Goal: Task Accomplishment & Management: Complete application form

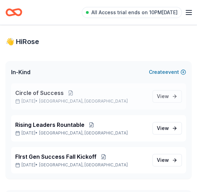
click at [46, 95] on span "Circle of Success" at bounding box center [39, 93] width 48 height 8
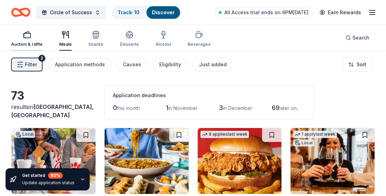
click at [29, 42] on div "Auction & raffle" at bounding box center [27, 45] width 32 height 6
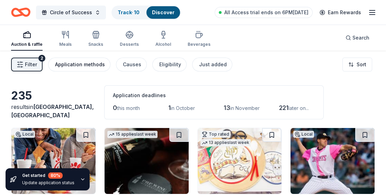
click at [77, 64] on div "Application methods" at bounding box center [80, 64] width 50 height 8
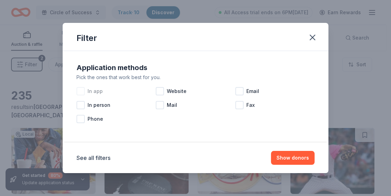
click at [81, 91] on div at bounding box center [81, 91] width 8 height 8
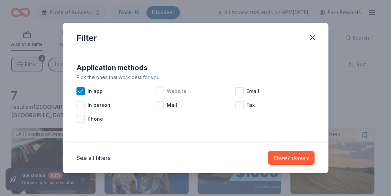
click at [162, 92] on div at bounding box center [160, 91] width 8 height 8
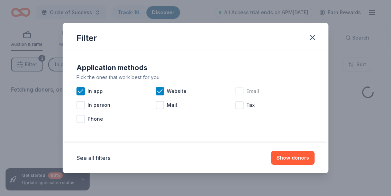
click at [197, 92] on div at bounding box center [239, 91] width 8 height 8
click at [197, 154] on button "Show donors" at bounding box center [293, 158] width 44 height 14
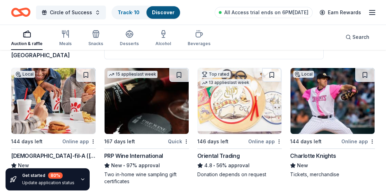
scroll to position [68, 0]
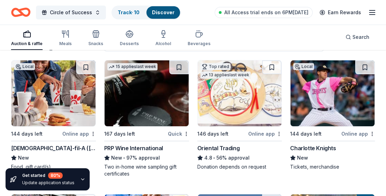
click at [197, 110] on img at bounding box center [333, 93] width 84 height 66
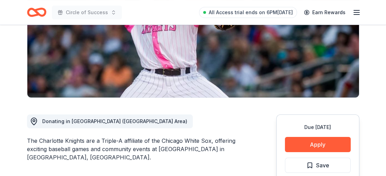
scroll to position [132, 0]
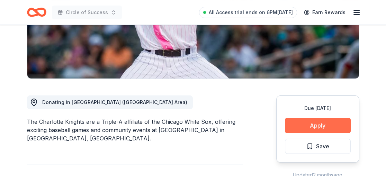
click at [307, 123] on button "Apply" at bounding box center [318, 125] width 66 height 15
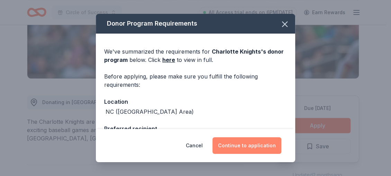
click at [249, 145] on button "Continue to application" at bounding box center [247, 145] width 69 height 17
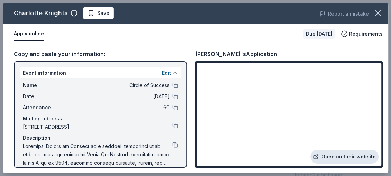
click at [338, 155] on link "Open on their website" at bounding box center [345, 157] width 68 height 14
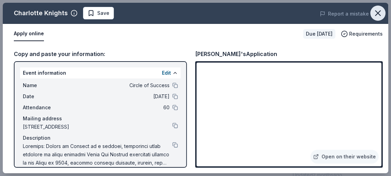
click at [375, 12] on icon "button" at bounding box center [378, 13] width 10 height 10
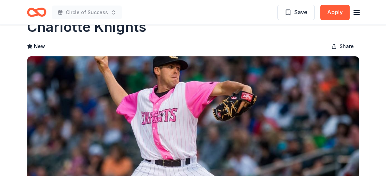
scroll to position [20, 0]
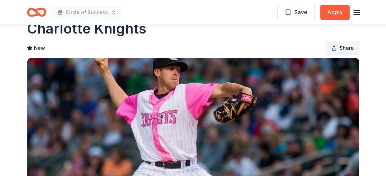
click at [345, 46] on span "Share" at bounding box center [347, 48] width 14 height 8
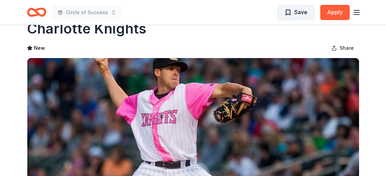
click at [299, 12] on span "Save" at bounding box center [300, 12] width 13 height 9
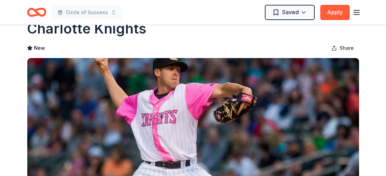
scroll to position [0, 0]
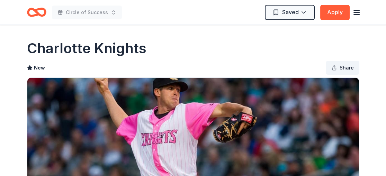
click at [348, 68] on span "Share" at bounding box center [347, 68] width 14 height 8
click at [338, 65] on button "Share" at bounding box center [343, 68] width 34 height 14
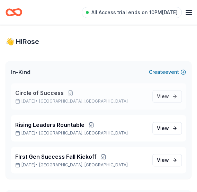
click at [32, 94] on span "Circle of Success" at bounding box center [39, 93] width 48 height 8
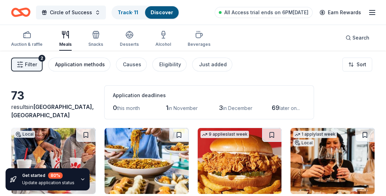
click at [92, 63] on div "Application methods" at bounding box center [80, 64] width 50 height 8
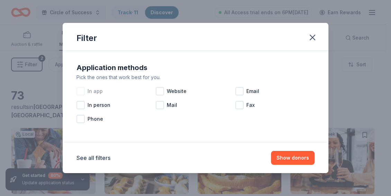
click at [78, 91] on div at bounding box center [81, 91] width 8 height 8
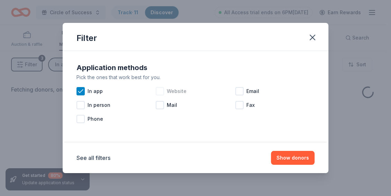
click at [159, 94] on div at bounding box center [160, 91] width 8 height 8
click at [197, 90] on div at bounding box center [239, 91] width 8 height 8
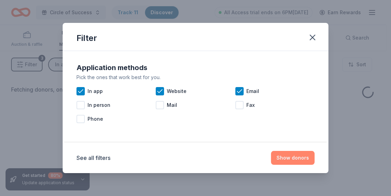
click at [197, 157] on button "Show donors" at bounding box center [293, 158] width 44 height 14
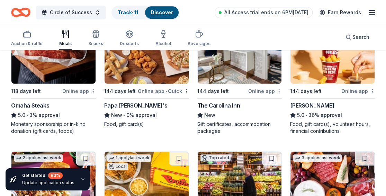
scroll to position [501, 0]
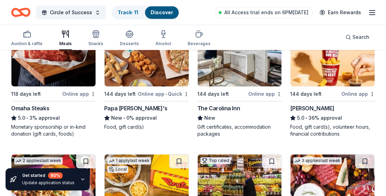
click at [152, 83] on img at bounding box center [147, 53] width 84 height 66
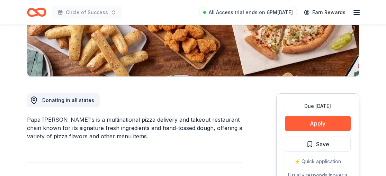
scroll to position [143, 0]
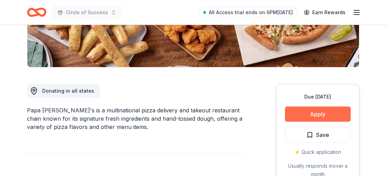
click at [316, 109] on button "Apply" at bounding box center [318, 114] width 66 height 15
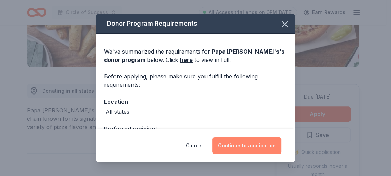
click at [248, 144] on button "Continue to application" at bounding box center [247, 145] width 69 height 17
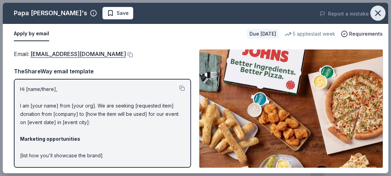
click at [374, 14] on icon "button" at bounding box center [378, 13] width 10 height 10
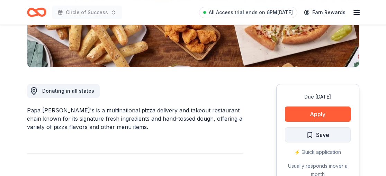
click at [321, 131] on span "Save" at bounding box center [322, 135] width 13 height 9
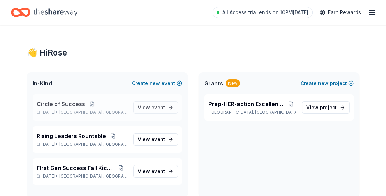
click at [69, 101] on span "Circle of Success" at bounding box center [61, 104] width 48 height 8
click at [73, 105] on span "Circle of Success" at bounding box center [61, 104] width 48 height 8
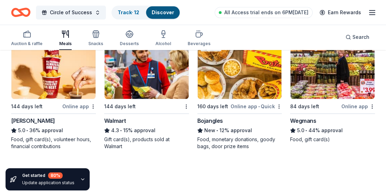
scroll to position [625, 0]
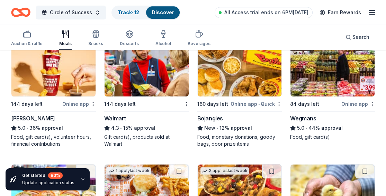
drag, startPoint x: 385, startPoint y: 110, endPoint x: 388, endPoint y: 97, distance: 13.9
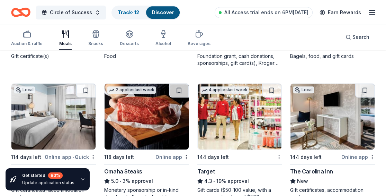
scroll to position [437, 0]
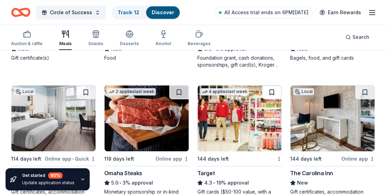
click at [271, 91] on button at bounding box center [271, 92] width 19 height 14
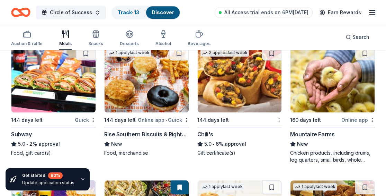
scroll to position [747, 0]
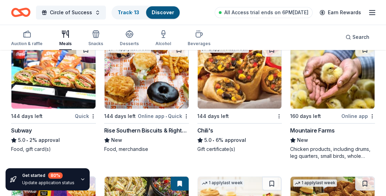
click at [212, 128] on div "Chili's" at bounding box center [205, 130] width 16 height 8
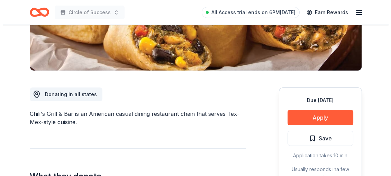
scroll to position [162, 0]
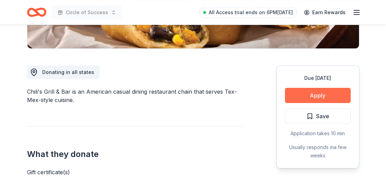
click at [310, 93] on button "Apply" at bounding box center [318, 95] width 66 height 15
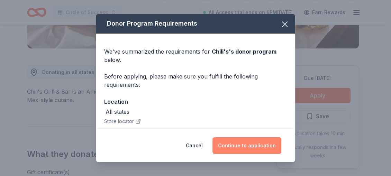
click at [259, 143] on button "Continue to application" at bounding box center [247, 145] width 69 height 17
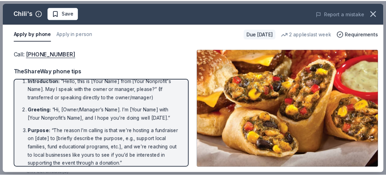
scroll to position [0, 0]
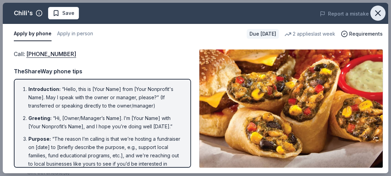
click at [379, 13] on icon "button" at bounding box center [378, 13] width 10 height 10
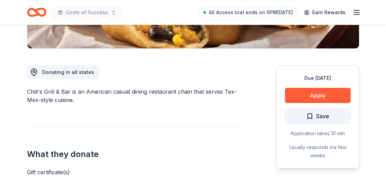
click at [323, 114] on span "Save" at bounding box center [322, 116] width 13 height 9
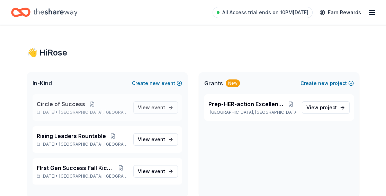
click at [78, 104] on span "Circle of Success" at bounding box center [61, 104] width 48 height 8
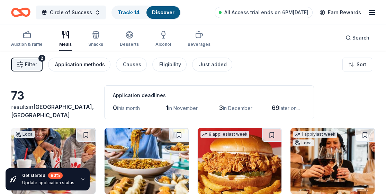
click at [86, 65] on div "Application methods" at bounding box center [80, 64] width 50 height 8
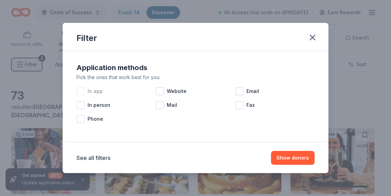
click at [78, 90] on div at bounding box center [81, 91] width 8 height 8
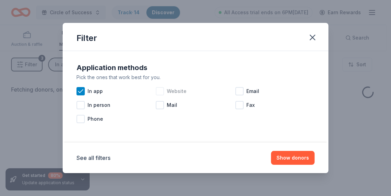
click at [163, 91] on div at bounding box center [160, 91] width 8 height 8
click at [241, 93] on div at bounding box center [239, 91] width 8 height 8
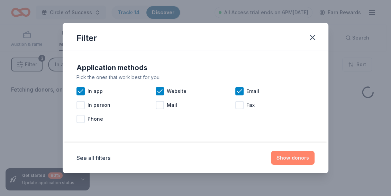
click at [291, 157] on button "Show donors" at bounding box center [293, 158] width 44 height 14
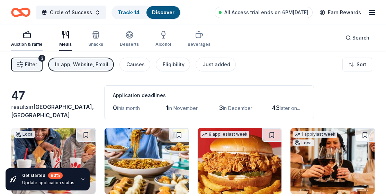
drag, startPoint x: 390, startPoint y: 21, endPoint x: 28, endPoint y: 42, distance: 362.8
click at [28, 42] on div "Auction & raffle" at bounding box center [27, 45] width 32 height 6
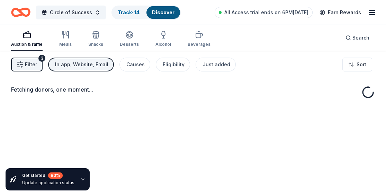
click at [28, 42] on div "Auction & raffle" at bounding box center [27, 45] width 32 height 6
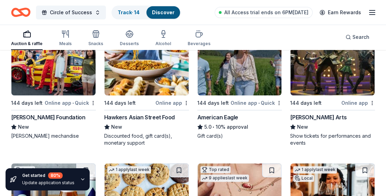
scroll to position [233, 0]
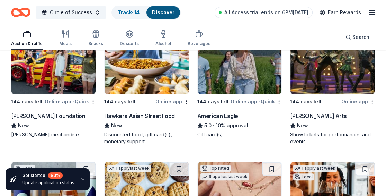
click at [306, 114] on div "Blumenthal Arts" at bounding box center [318, 115] width 56 height 8
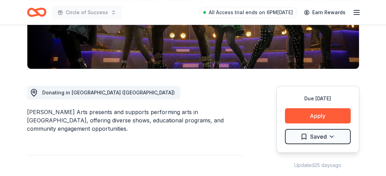
scroll to position [156, 0]
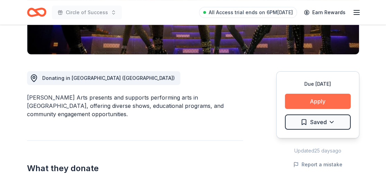
click at [313, 100] on button "Apply" at bounding box center [318, 101] width 66 height 15
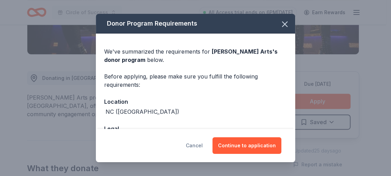
click at [197, 143] on button "Cancel" at bounding box center [194, 145] width 17 height 17
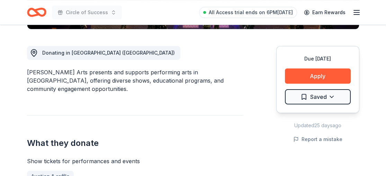
scroll to position [184, 0]
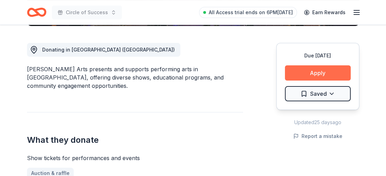
click at [315, 70] on button "Apply" at bounding box center [318, 72] width 66 height 15
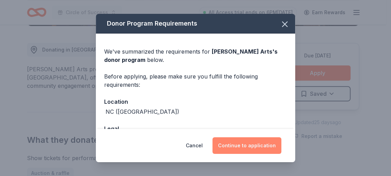
click at [242, 150] on button "Continue to application" at bounding box center [247, 145] width 69 height 17
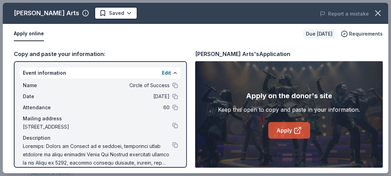
click at [304, 131] on link "Apply" at bounding box center [289, 130] width 42 height 17
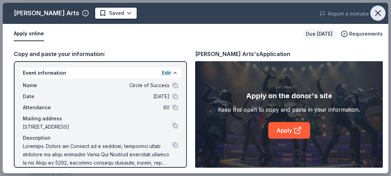
click at [376, 10] on icon "button" at bounding box center [378, 13] width 10 height 10
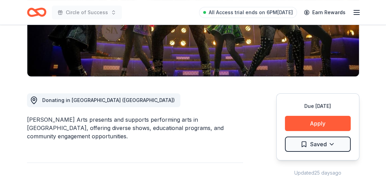
scroll to position [0, 0]
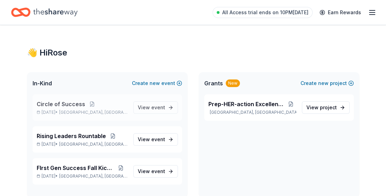
click at [76, 101] on span "Circle of Success" at bounding box center [61, 104] width 48 height 8
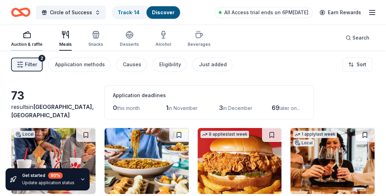
click at [30, 45] on div "Auction & raffle" at bounding box center [27, 45] width 32 height 6
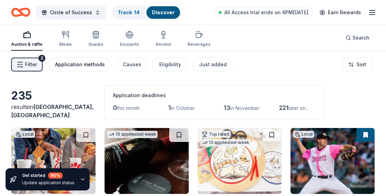
click at [86, 63] on div "Application methods" at bounding box center [80, 64] width 50 height 8
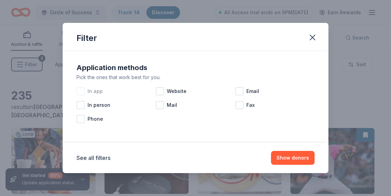
click at [84, 89] on div at bounding box center [81, 91] width 8 height 8
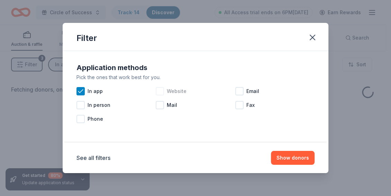
click at [160, 92] on div at bounding box center [160, 91] width 8 height 8
click at [238, 92] on div at bounding box center [239, 91] width 8 height 8
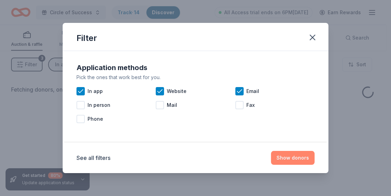
click at [293, 160] on button "Show donors" at bounding box center [293, 158] width 44 height 14
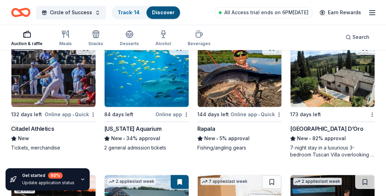
scroll to position [1025, 0]
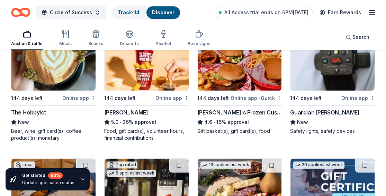
drag, startPoint x: 388, startPoint y: 135, endPoint x: 335, endPoint y: 90, distance: 70.2
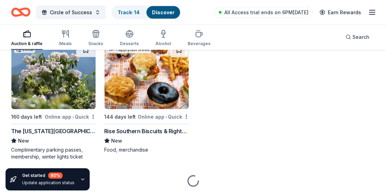
scroll to position [1686, 0]
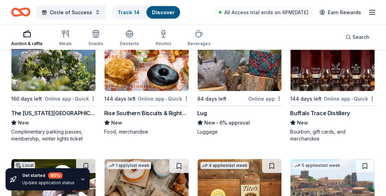
click at [57, 66] on img at bounding box center [53, 58] width 84 height 66
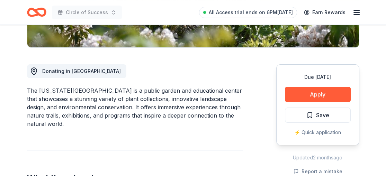
scroll to position [147, 0]
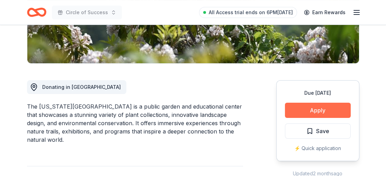
click at [312, 104] on button "Apply" at bounding box center [318, 110] width 66 height 15
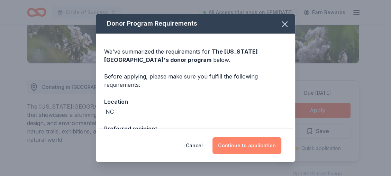
click at [256, 141] on button "Continue to application" at bounding box center [247, 145] width 69 height 17
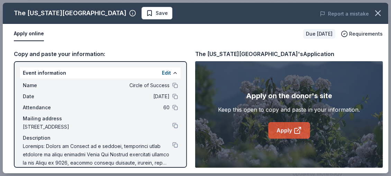
click at [285, 128] on link "Apply" at bounding box center [289, 130] width 42 height 17
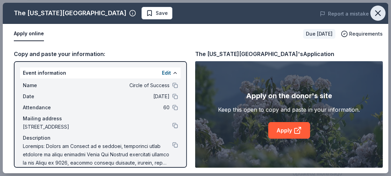
click at [377, 15] on icon "button" at bounding box center [378, 13] width 10 height 10
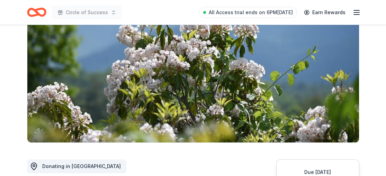
scroll to position [0, 0]
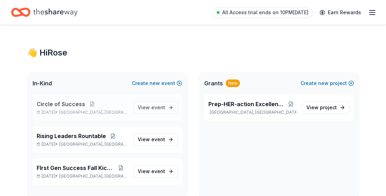
click at [79, 103] on span "Circle of Success" at bounding box center [61, 104] width 48 height 8
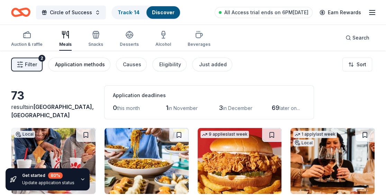
click at [75, 63] on div "Application methods" at bounding box center [80, 64] width 50 height 8
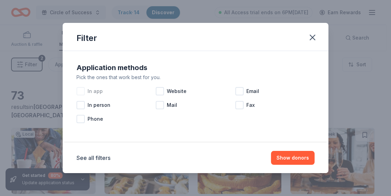
click at [78, 88] on div at bounding box center [81, 91] width 8 height 8
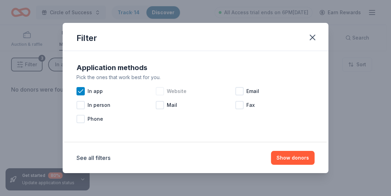
click at [158, 93] on div at bounding box center [160, 91] width 8 height 8
click at [239, 91] on div at bounding box center [239, 91] width 8 height 8
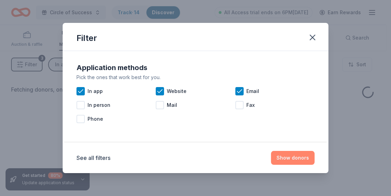
click at [283, 153] on button "Show donors" at bounding box center [293, 158] width 44 height 14
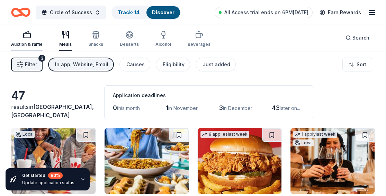
click at [30, 44] on div "Auction & raffle" at bounding box center [27, 45] width 32 height 6
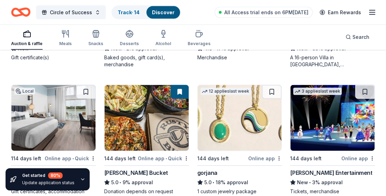
scroll to position [1912, 0]
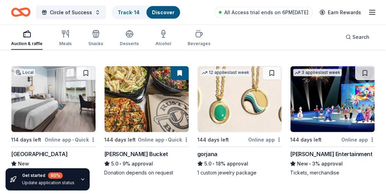
click at [247, 123] on img at bounding box center [240, 99] width 84 height 66
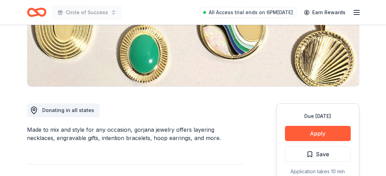
scroll to position [160, 0]
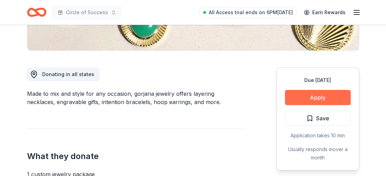
click at [323, 96] on button "Apply" at bounding box center [318, 97] width 66 height 15
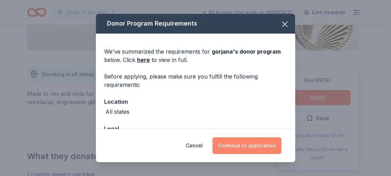
click at [254, 143] on button "Continue to application" at bounding box center [247, 145] width 69 height 17
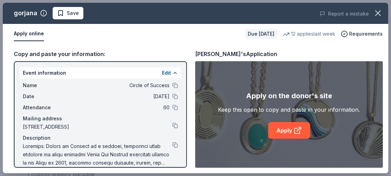
drag, startPoint x: 391, startPoint y: 67, endPoint x: 391, endPoint y: 57, distance: 10.0
click at [386, 57] on div "gorjana Save Report a mistake Apply online Due in 144 days 12 applies last week…" at bounding box center [195, 88] width 391 height 176
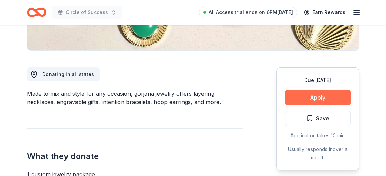
click at [311, 99] on button "Apply" at bounding box center [318, 97] width 66 height 15
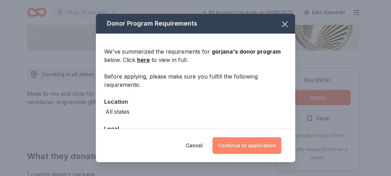
click at [255, 143] on button "Continue to application" at bounding box center [247, 145] width 69 height 17
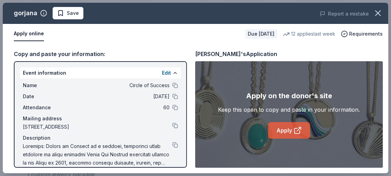
click at [279, 130] on link "Apply" at bounding box center [289, 130] width 42 height 17
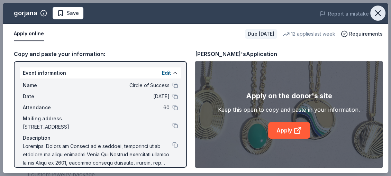
click at [379, 15] on icon "button" at bounding box center [378, 13] width 5 height 5
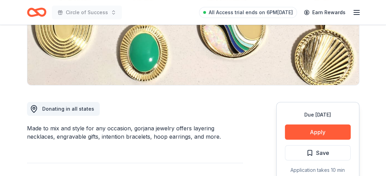
scroll to position [121, 0]
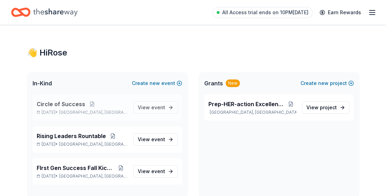
click at [70, 103] on span "Circle of Success" at bounding box center [61, 104] width 48 height 8
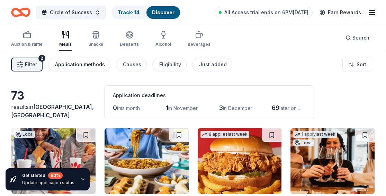
click at [67, 63] on div "Application methods" at bounding box center [80, 64] width 50 height 8
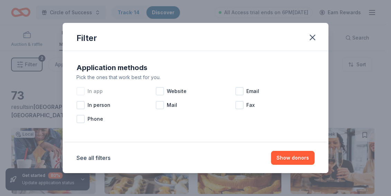
click at [84, 90] on div at bounding box center [81, 91] width 8 height 8
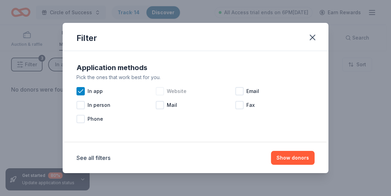
click at [162, 92] on div at bounding box center [160, 91] width 8 height 8
click at [238, 92] on div at bounding box center [239, 91] width 8 height 8
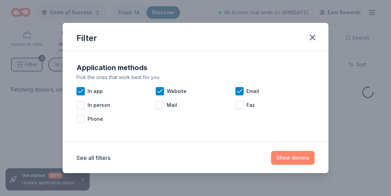
click at [277, 155] on button "Show donors" at bounding box center [293, 158] width 44 height 14
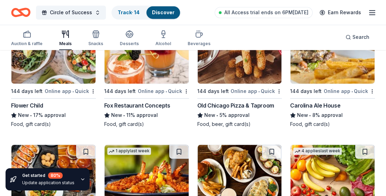
scroll to position [1177, 0]
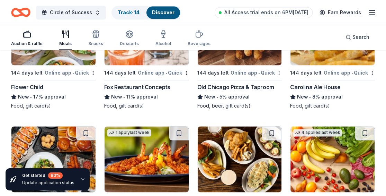
click at [24, 45] on div "Auction & raffle" at bounding box center [27, 44] width 32 height 6
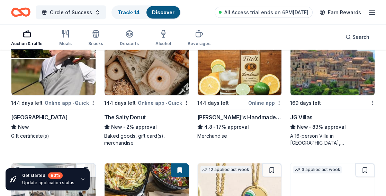
scroll to position [1818, 0]
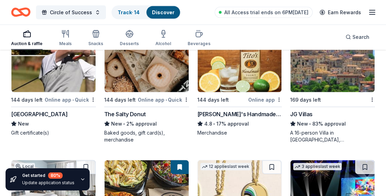
click at [126, 112] on div "The Salty Donut" at bounding box center [125, 114] width 42 height 8
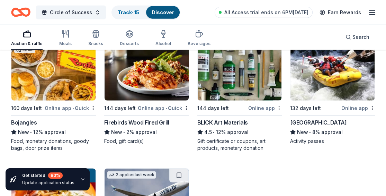
scroll to position [2175, 0]
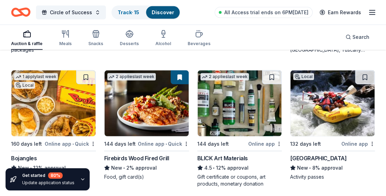
click at [226, 126] on img at bounding box center [240, 103] width 84 height 66
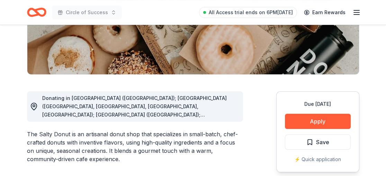
scroll to position [139, 0]
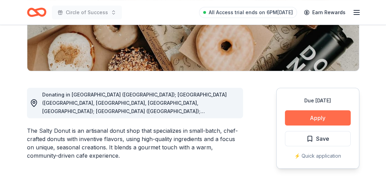
click at [315, 117] on button "Apply" at bounding box center [318, 117] width 66 height 15
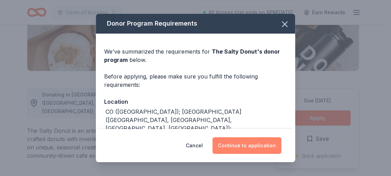
click at [260, 144] on button "Continue to application" at bounding box center [247, 145] width 69 height 17
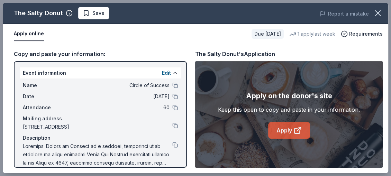
click at [293, 133] on link "Apply" at bounding box center [289, 130] width 42 height 17
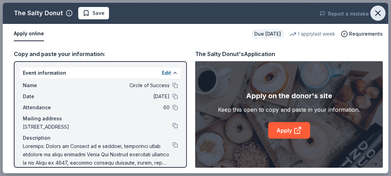
click at [376, 10] on icon "button" at bounding box center [378, 13] width 10 height 10
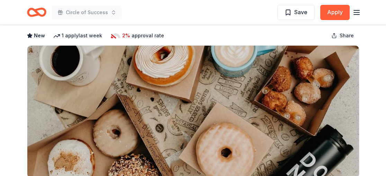
scroll to position [0, 0]
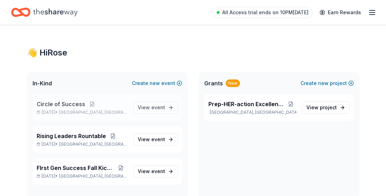
click at [75, 105] on span "Circle of Success" at bounding box center [61, 104] width 48 height 8
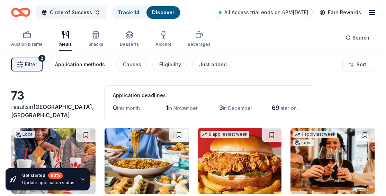
click at [85, 65] on div "Application methods" at bounding box center [80, 64] width 50 height 8
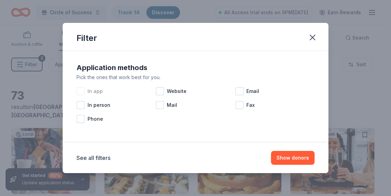
click at [81, 91] on div at bounding box center [81, 91] width 8 height 8
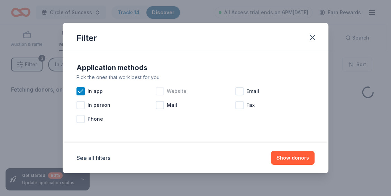
click at [160, 91] on div at bounding box center [160, 91] width 8 height 8
click at [240, 91] on div at bounding box center [239, 91] width 8 height 8
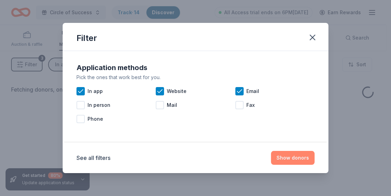
click at [292, 160] on button "Show donors" at bounding box center [293, 158] width 44 height 14
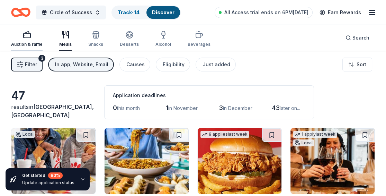
click at [29, 40] on div "Auction & raffle" at bounding box center [27, 38] width 32 height 17
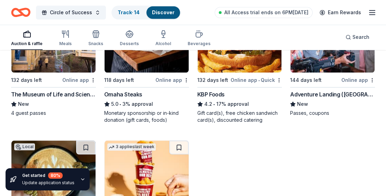
scroll to position [348, 0]
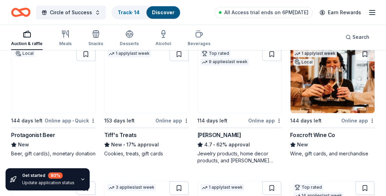
drag, startPoint x: 389, startPoint y: 27, endPoint x: 383, endPoint y: 124, distance: 97.2
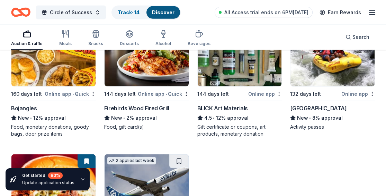
scroll to position [2233, 0]
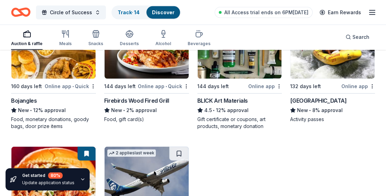
click at [136, 98] on div "Firebirds Wood Fired Grill" at bounding box center [136, 100] width 65 height 8
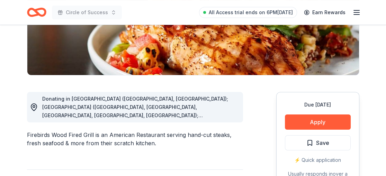
scroll to position [137, 0]
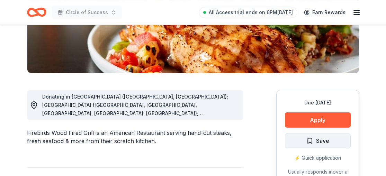
click at [320, 138] on span "Save" at bounding box center [322, 140] width 13 height 9
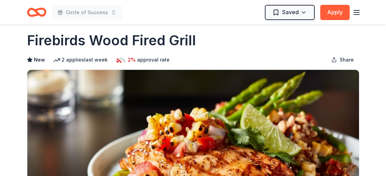
scroll to position [0, 0]
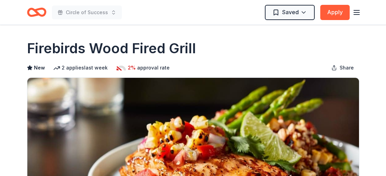
click at [34, 65] on span "New" at bounding box center [39, 68] width 11 height 8
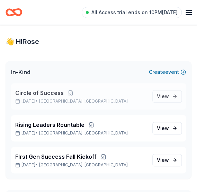
click at [30, 96] on span "Circle of Success" at bounding box center [39, 93] width 48 height 8
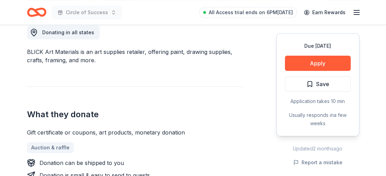
scroll to position [207, 0]
